Goal: Information Seeking & Learning: Check status

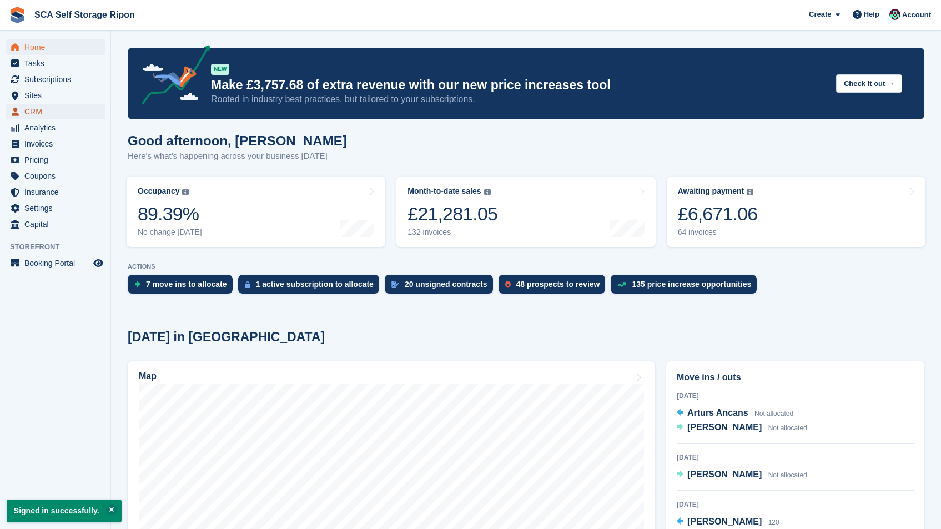
click at [54, 111] on span "CRM" at bounding box center [57, 112] width 67 height 16
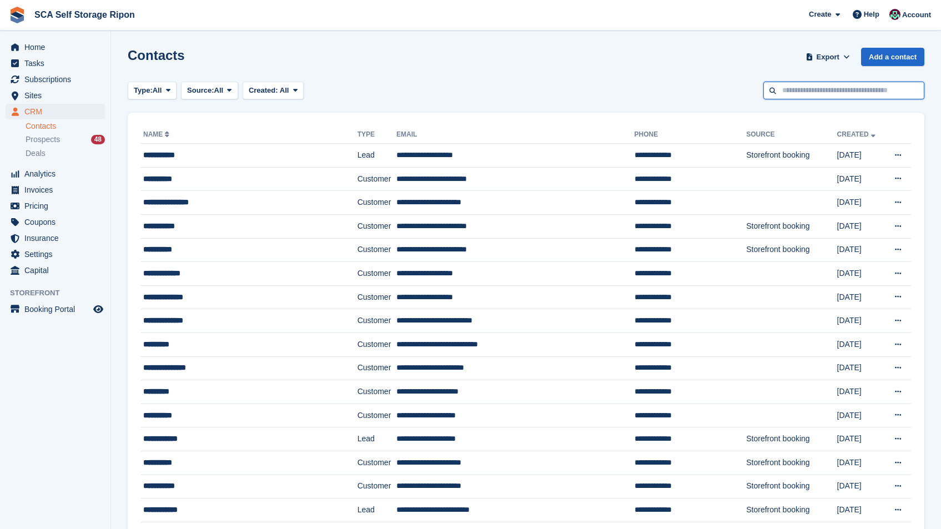
click at [816, 92] on input "text" at bounding box center [844, 91] width 161 height 18
type input "****"
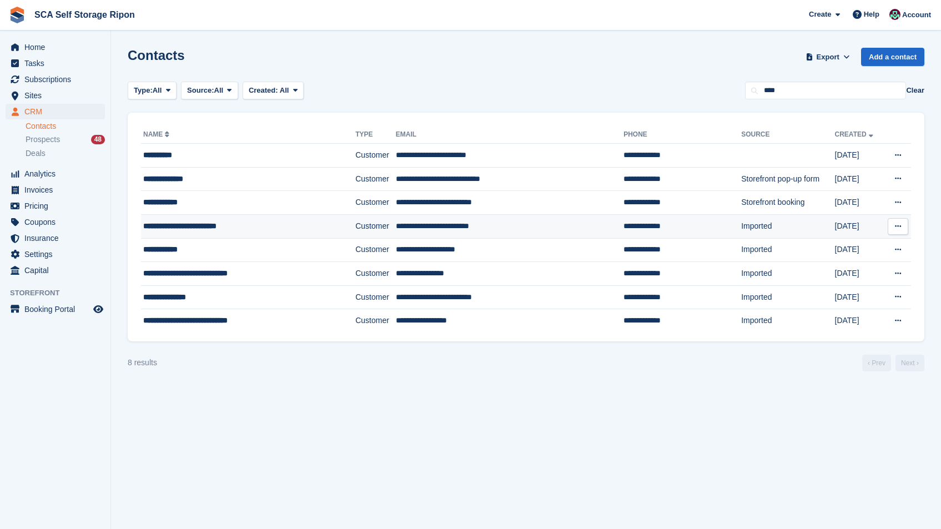
click at [318, 219] on td "**********" at bounding box center [248, 226] width 214 height 24
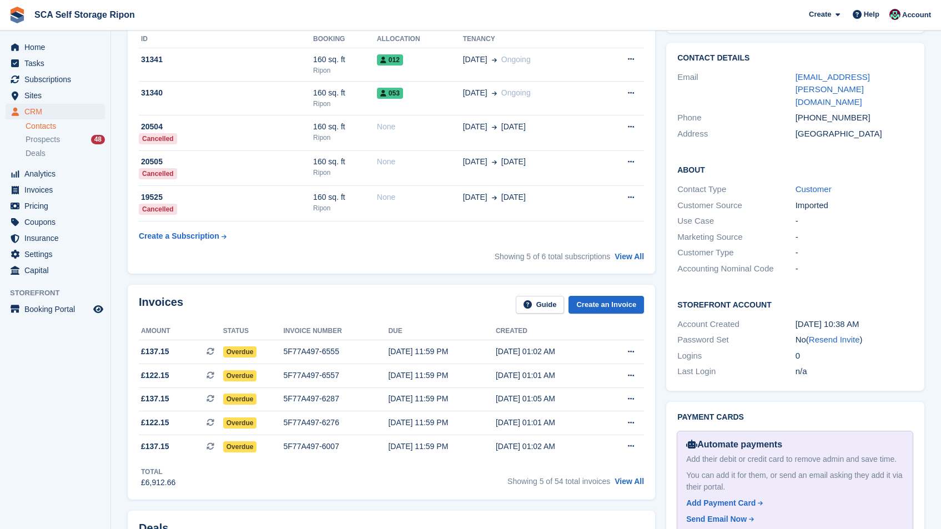
scroll to position [64, 0]
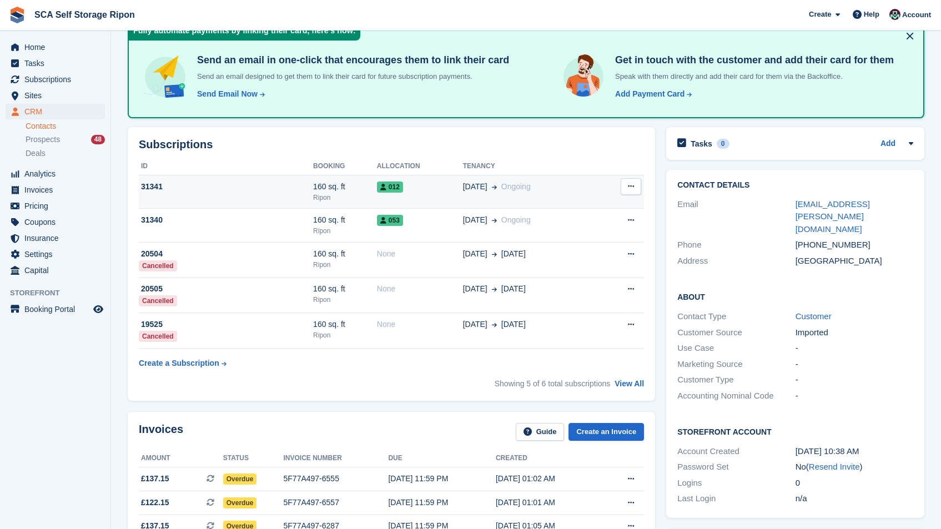
click at [579, 190] on div "30 Jan Ongoing" at bounding box center [530, 187] width 135 height 12
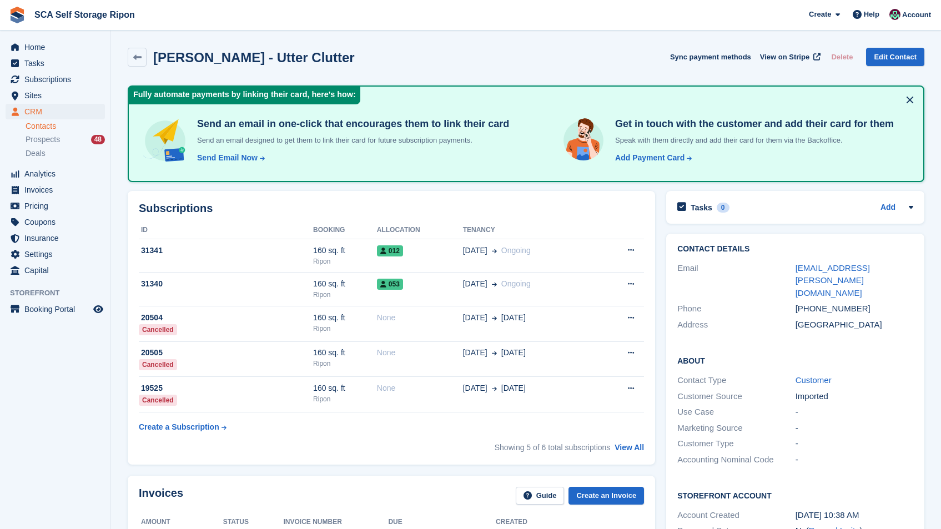
scroll to position [64, 0]
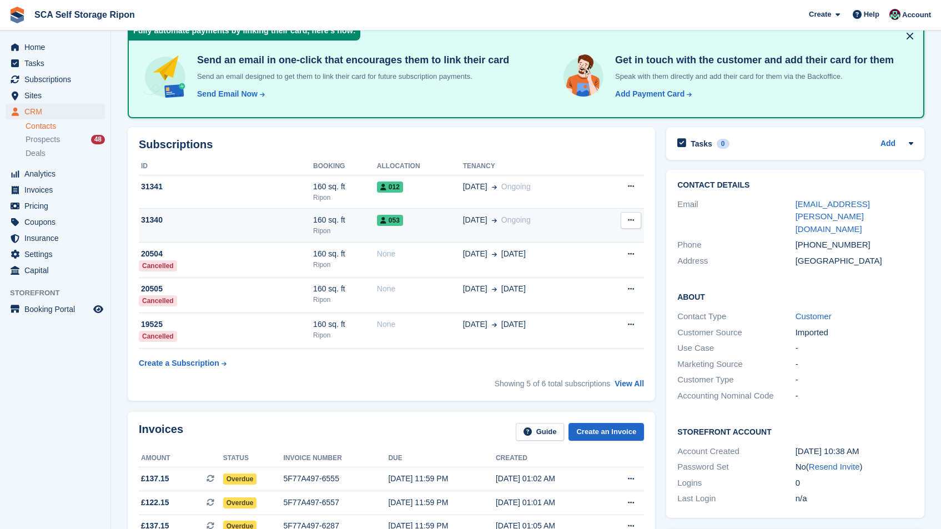
click at [449, 222] on div "053" at bounding box center [420, 220] width 86 height 12
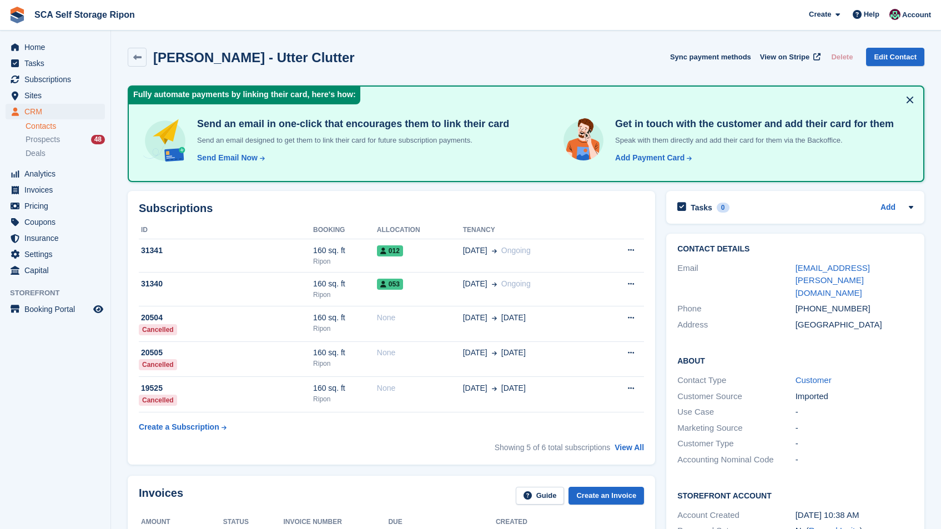
scroll to position [64, 0]
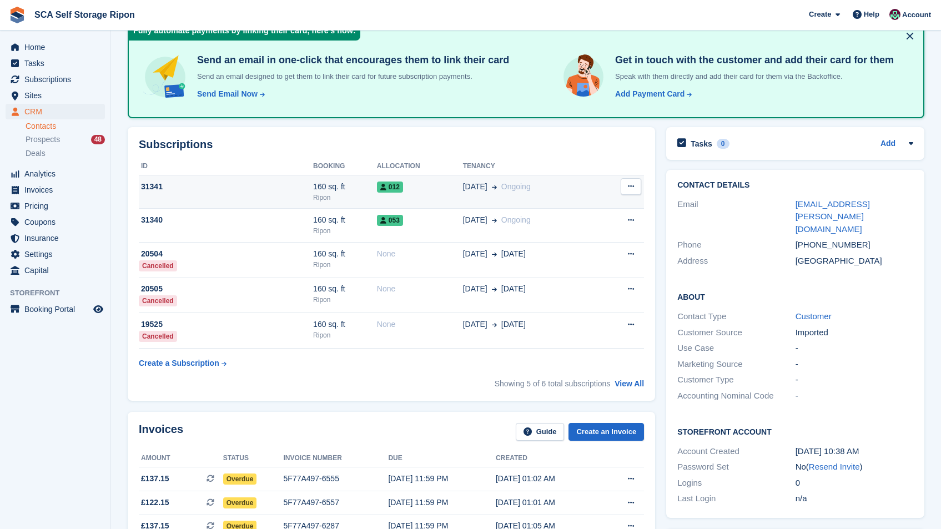
click at [371, 186] on div "160 sq. ft" at bounding box center [345, 187] width 64 height 12
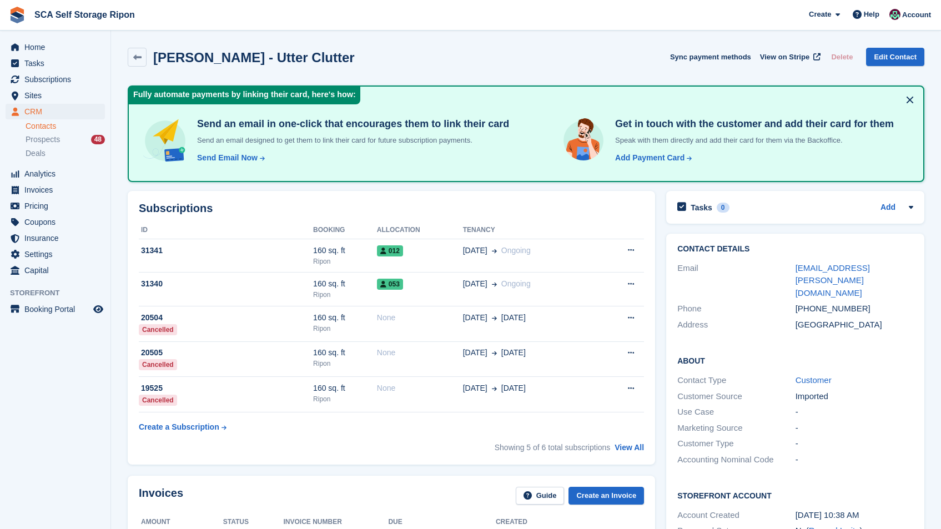
scroll to position [64, 0]
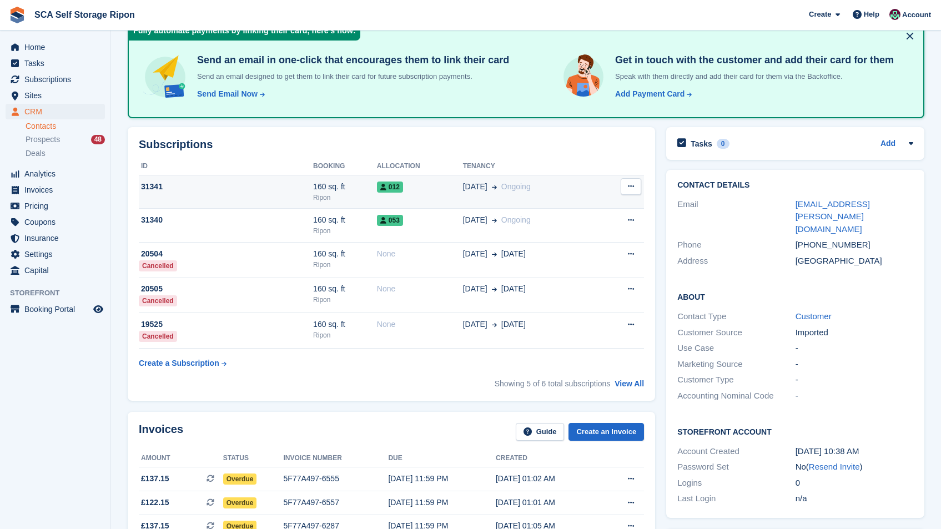
click at [512, 183] on span "Ongoing" at bounding box center [516, 186] width 29 height 9
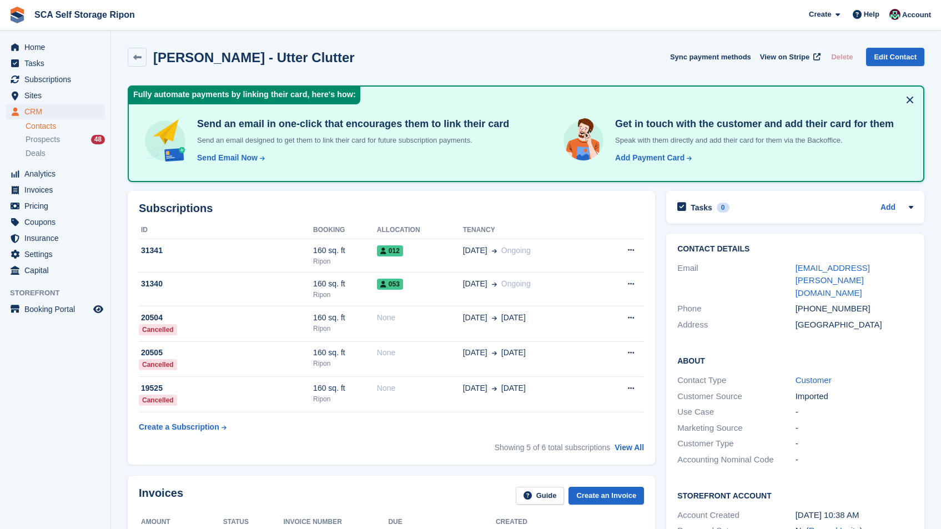
scroll to position [64, 0]
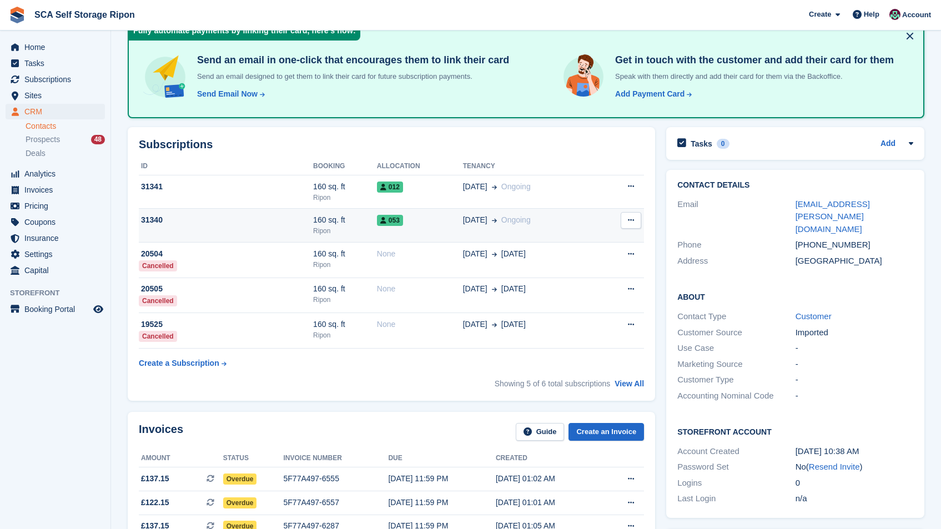
click at [320, 229] on div "Ripon" at bounding box center [345, 231] width 64 height 10
